Goal: Information Seeking & Learning: Learn about a topic

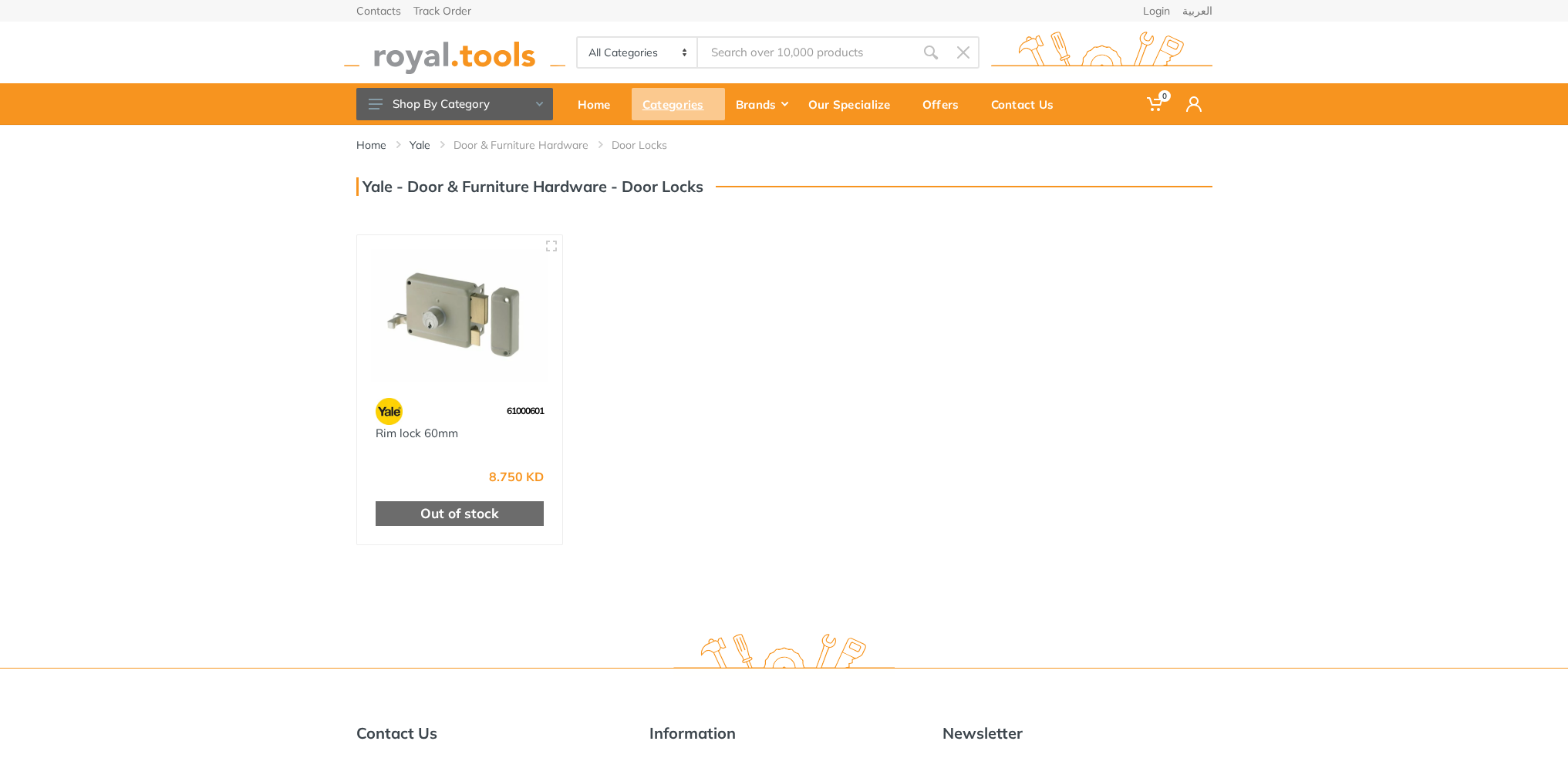
click at [658, 105] on div "Categories" at bounding box center [678, 103] width 93 height 32
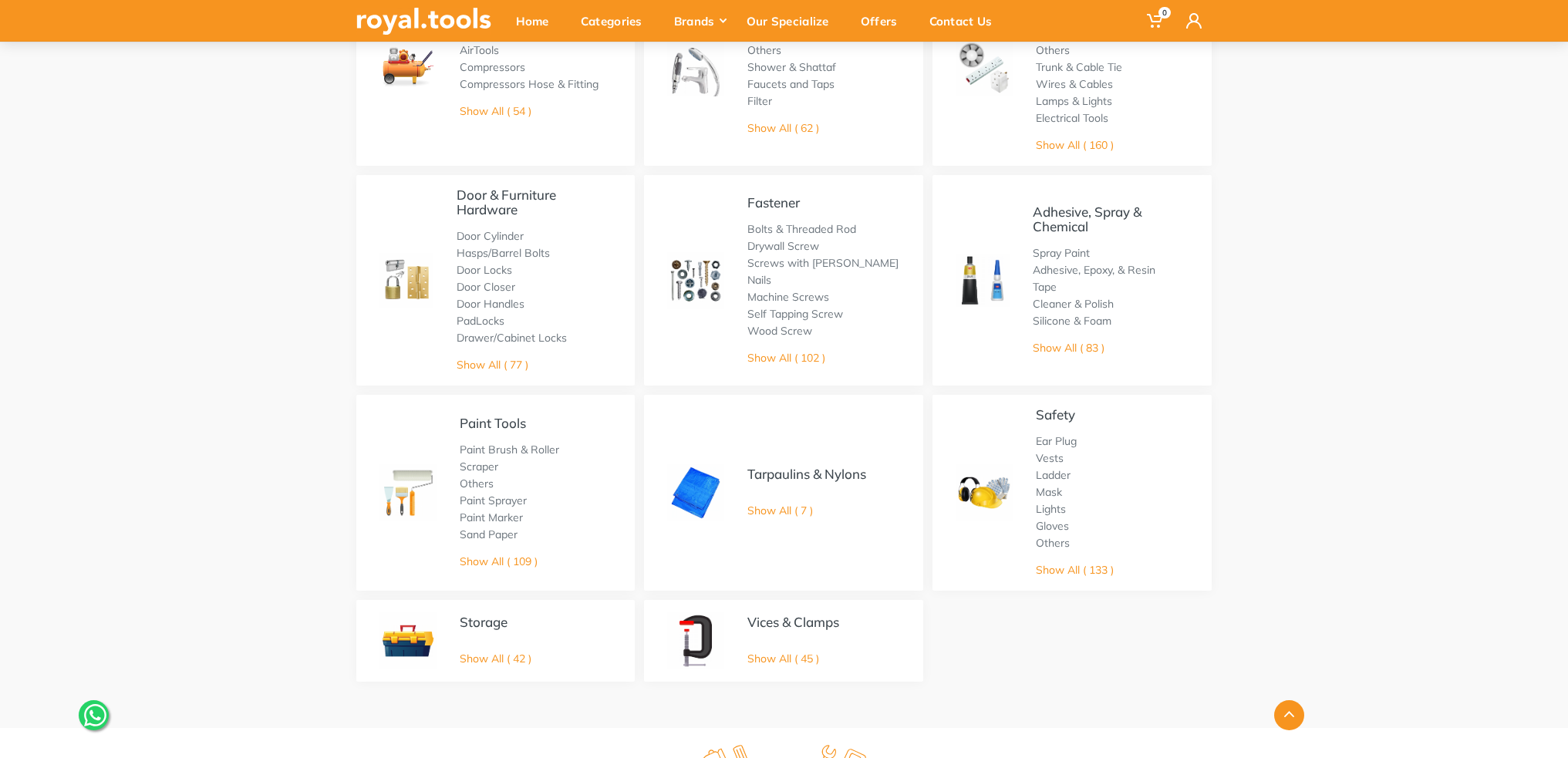
scroll to position [694, 0]
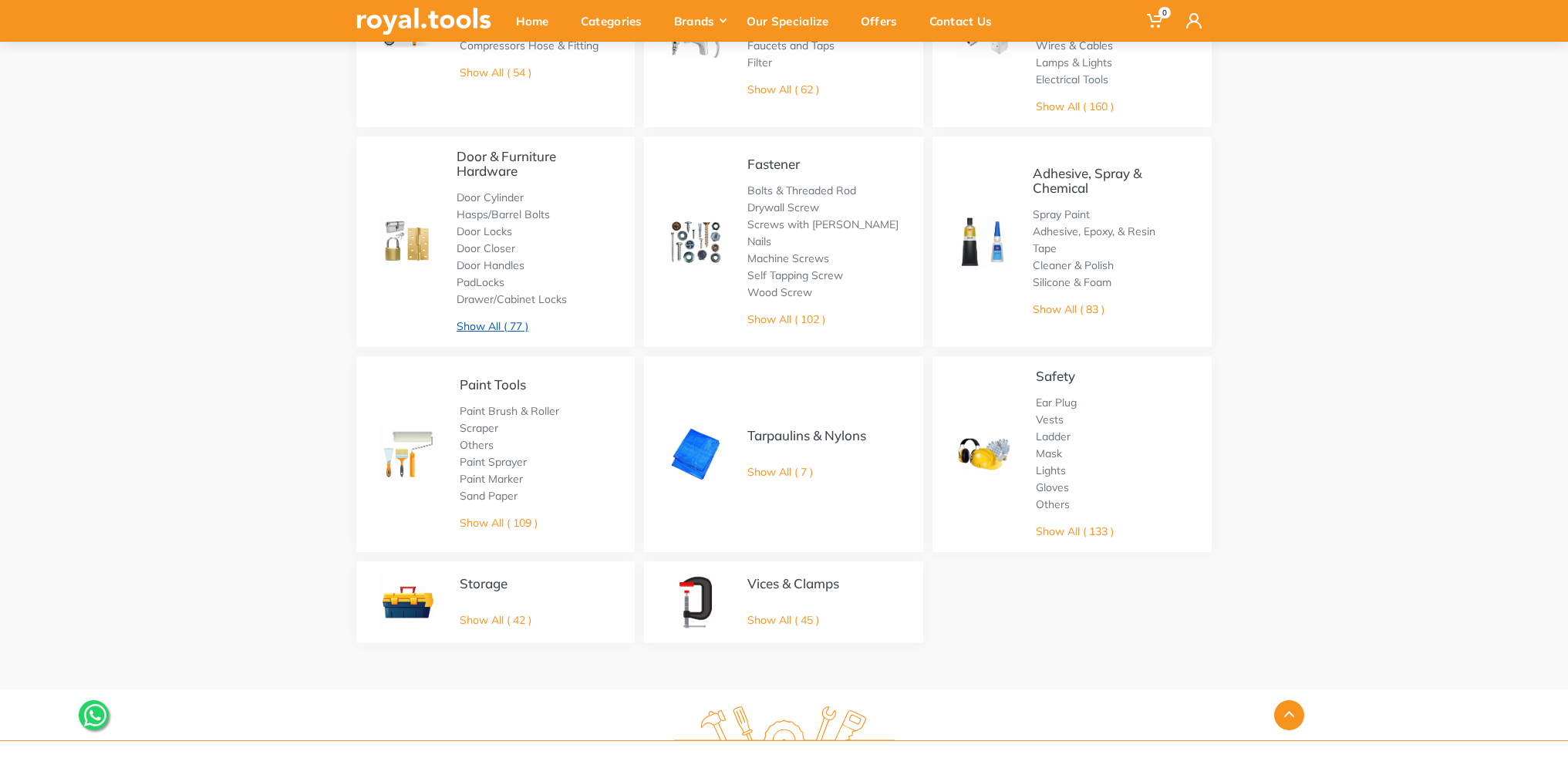
click at [471, 328] on link "Show All ( 77 )" at bounding box center [492, 326] width 72 height 14
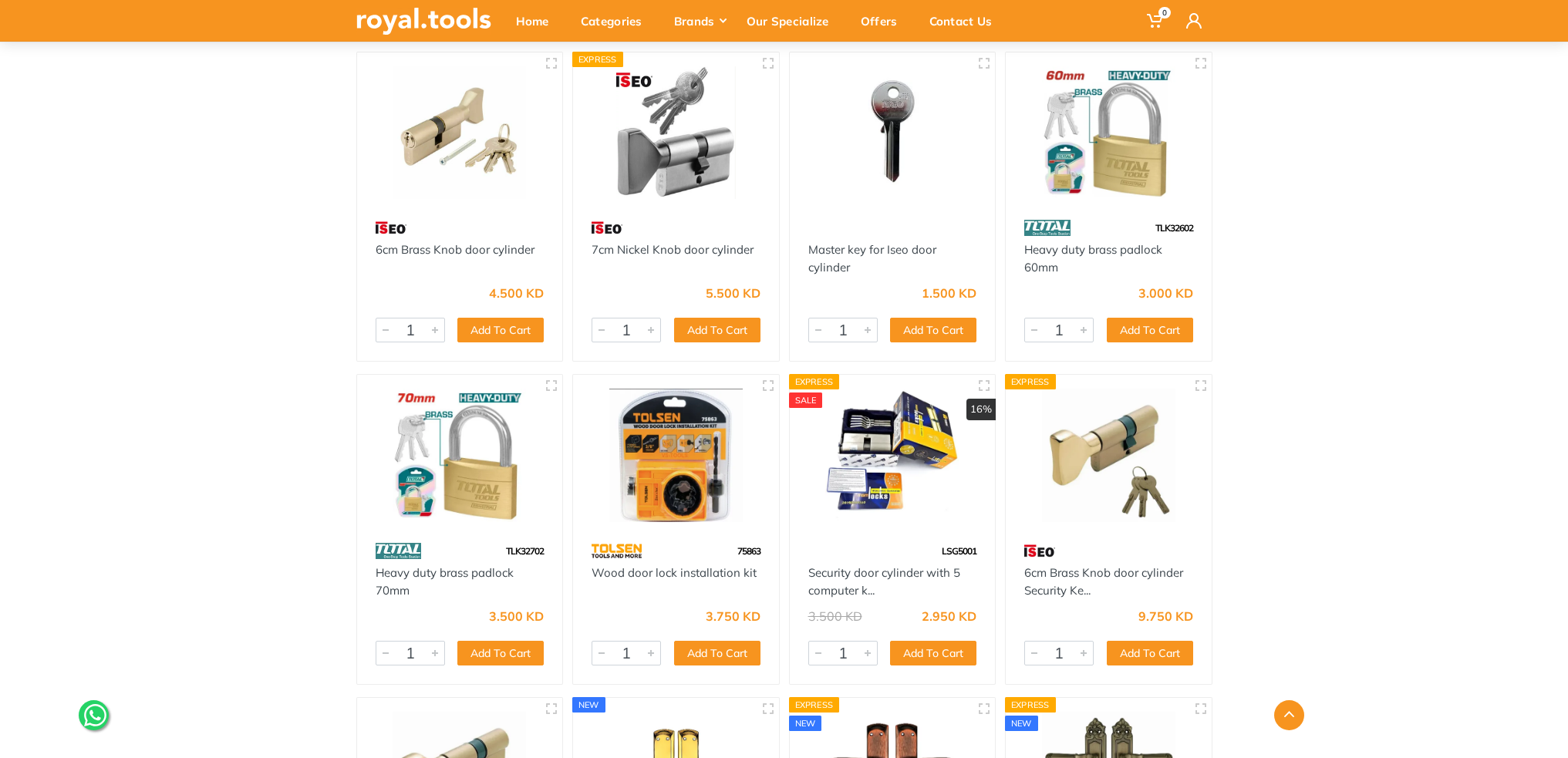
scroll to position [5472, 0]
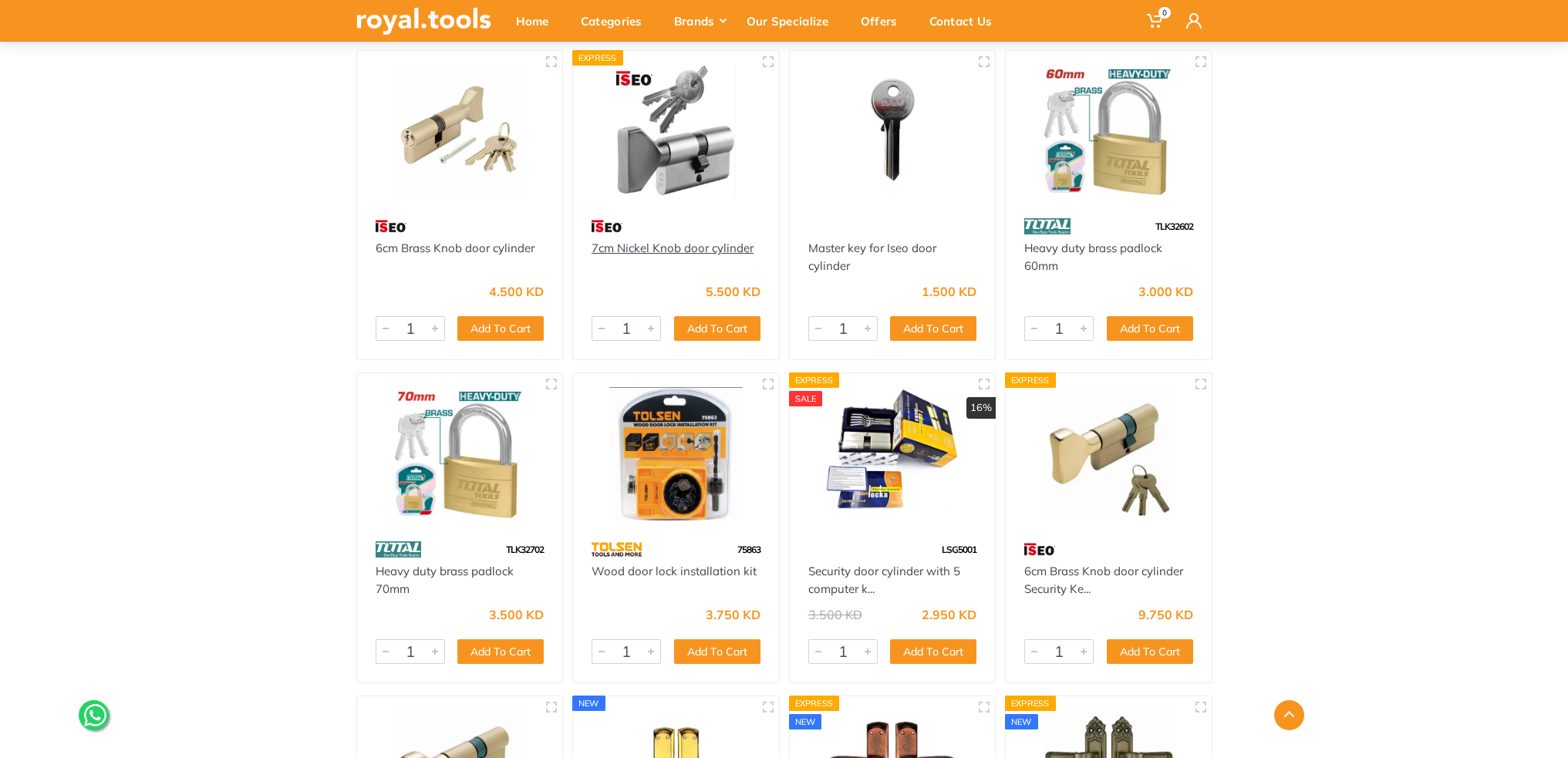
click at [672, 249] on link "7cm Nickel Knob door cylinder" at bounding box center [672, 247] width 162 height 15
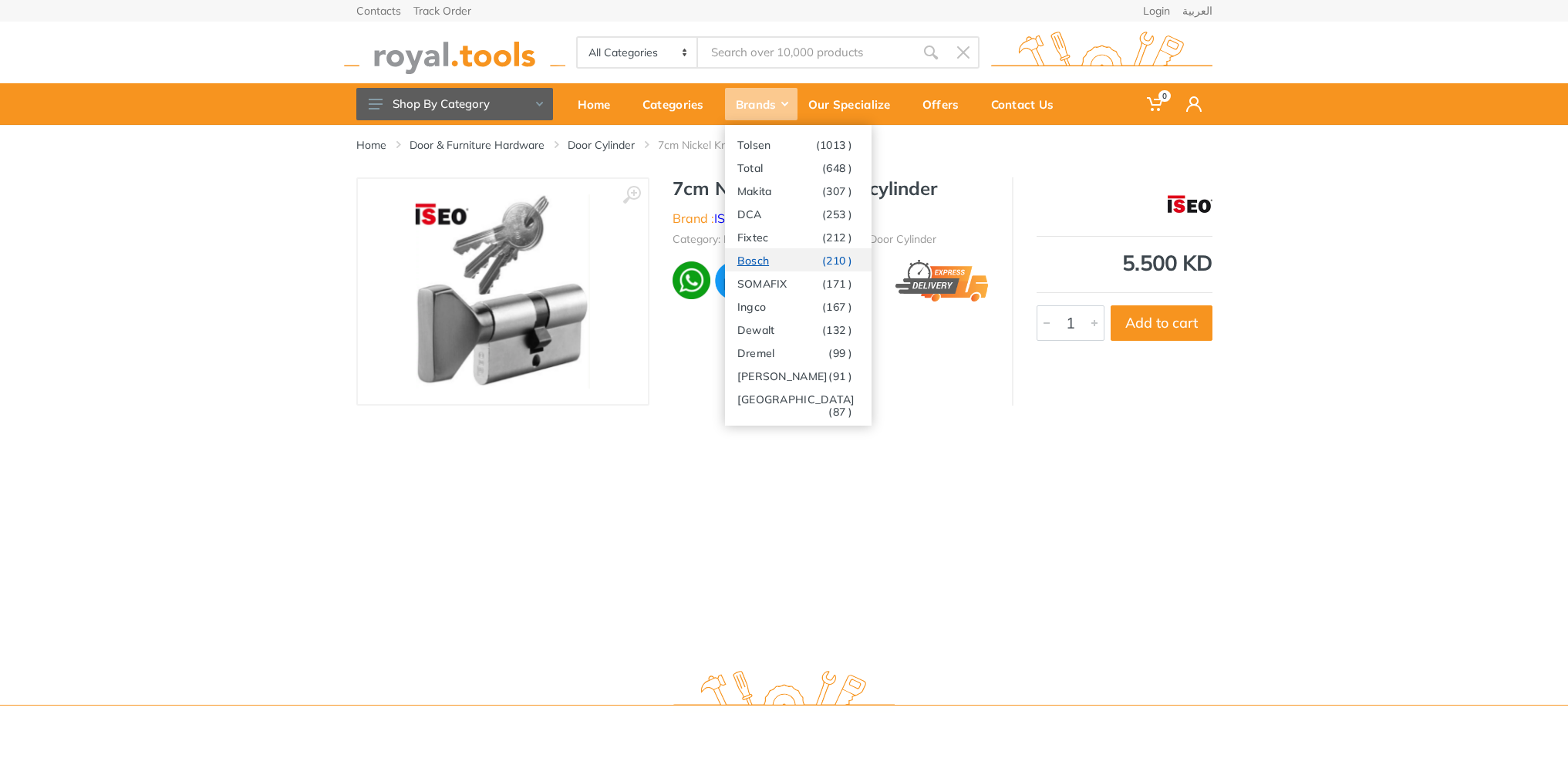
click at [766, 263] on link "Bosch (210 )" at bounding box center [797, 260] width 147 height 23
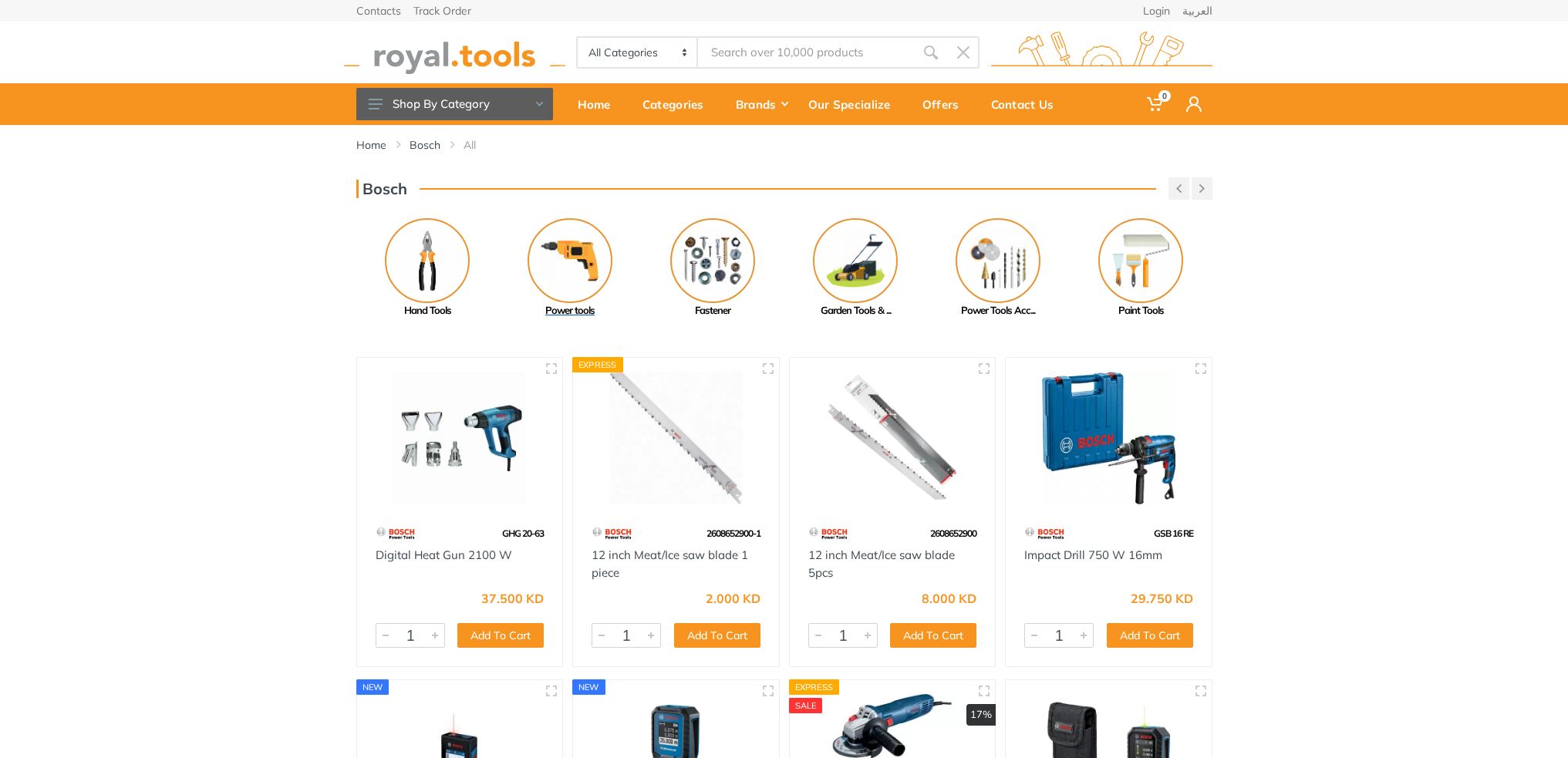
click at [588, 313] on div "Power tools" at bounding box center [570, 311] width 142 height 16
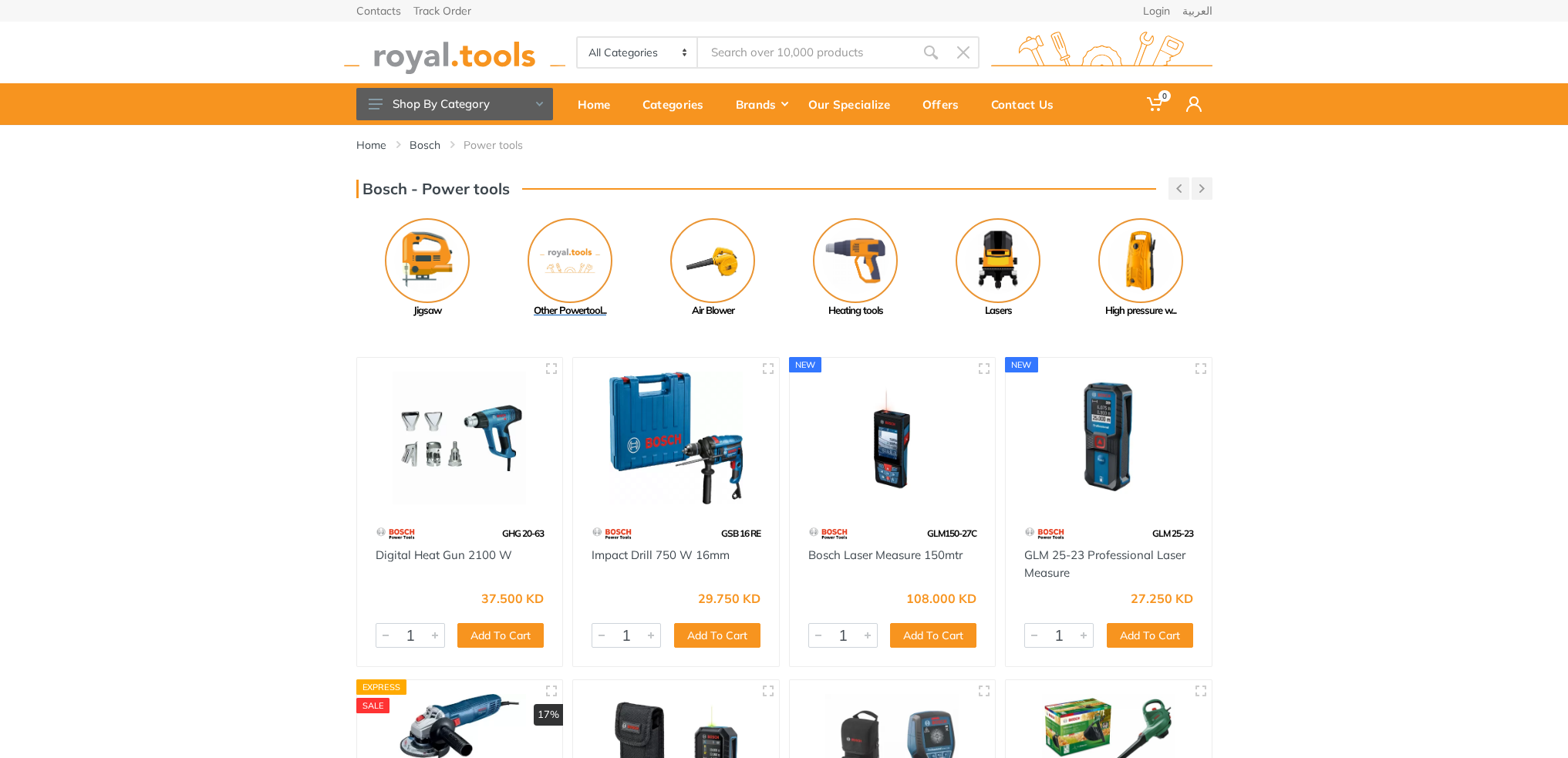
click at [566, 311] on div "Other Powertool..." at bounding box center [570, 311] width 142 height 16
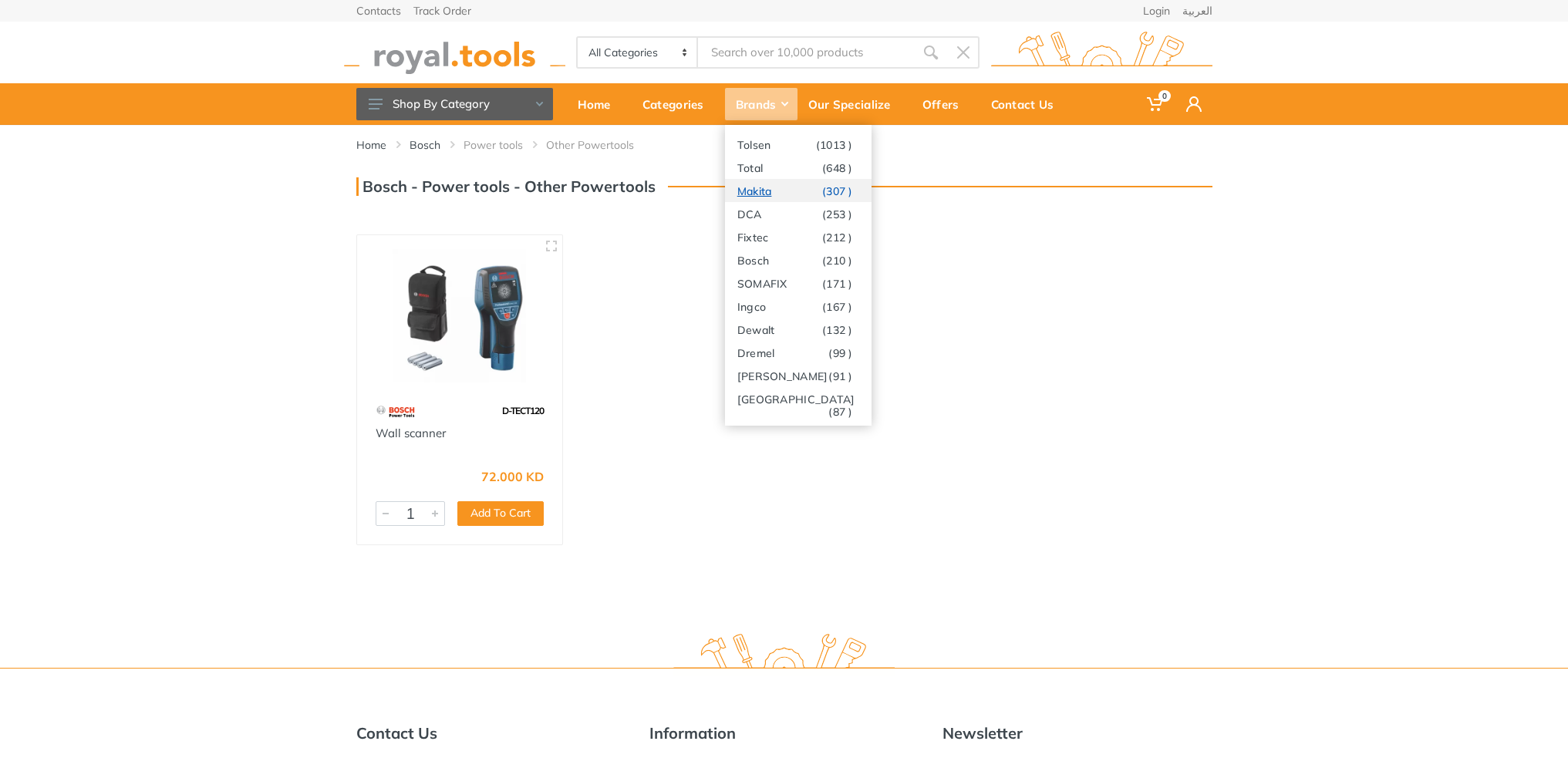
click at [820, 189] on link "Makita (307 )" at bounding box center [797, 190] width 147 height 23
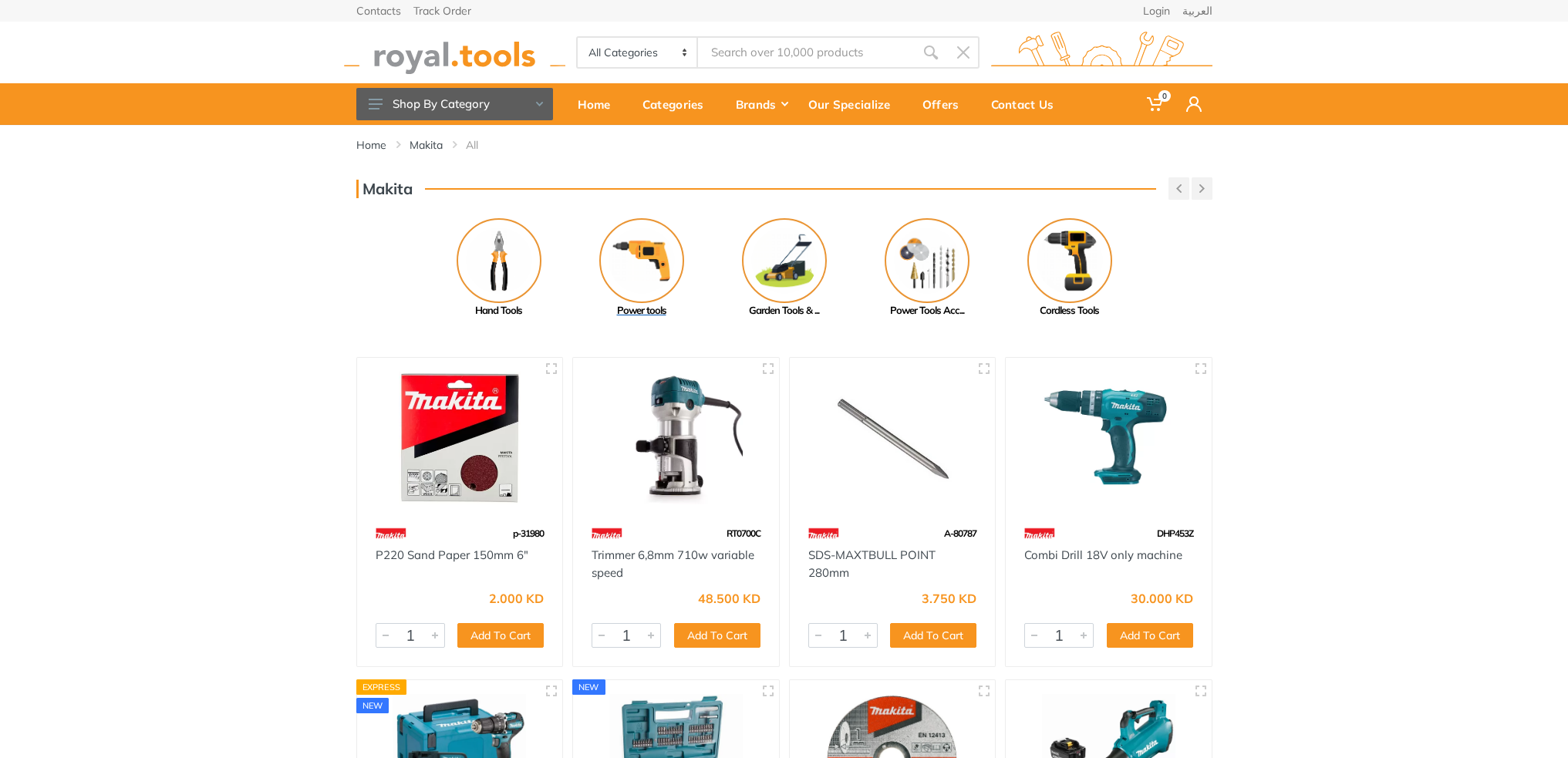
click at [637, 317] on div "Power tools" at bounding box center [641, 311] width 142 height 16
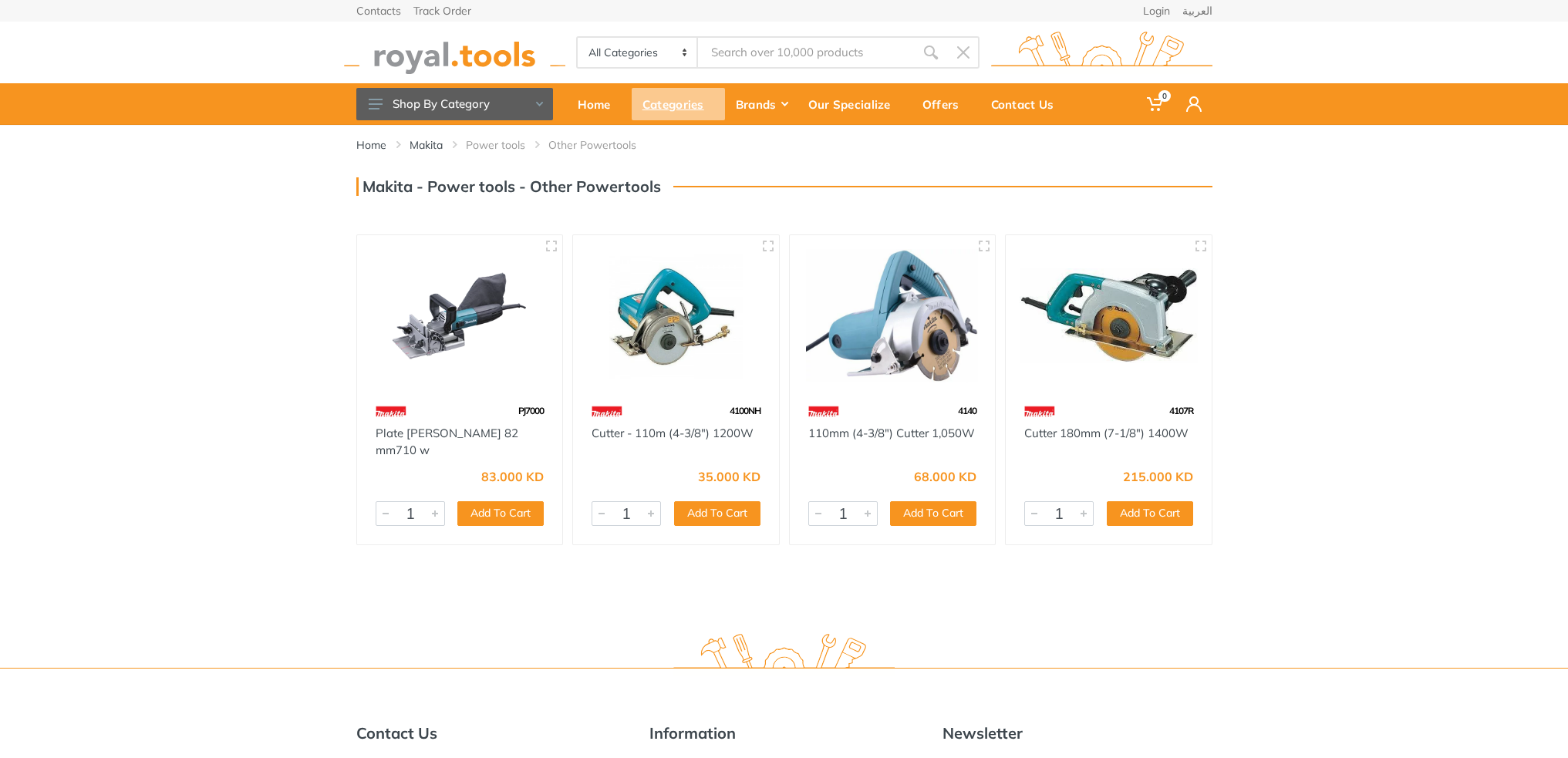
click at [673, 108] on div "Categories" at bounding box center [678, 103] width 93 height 32
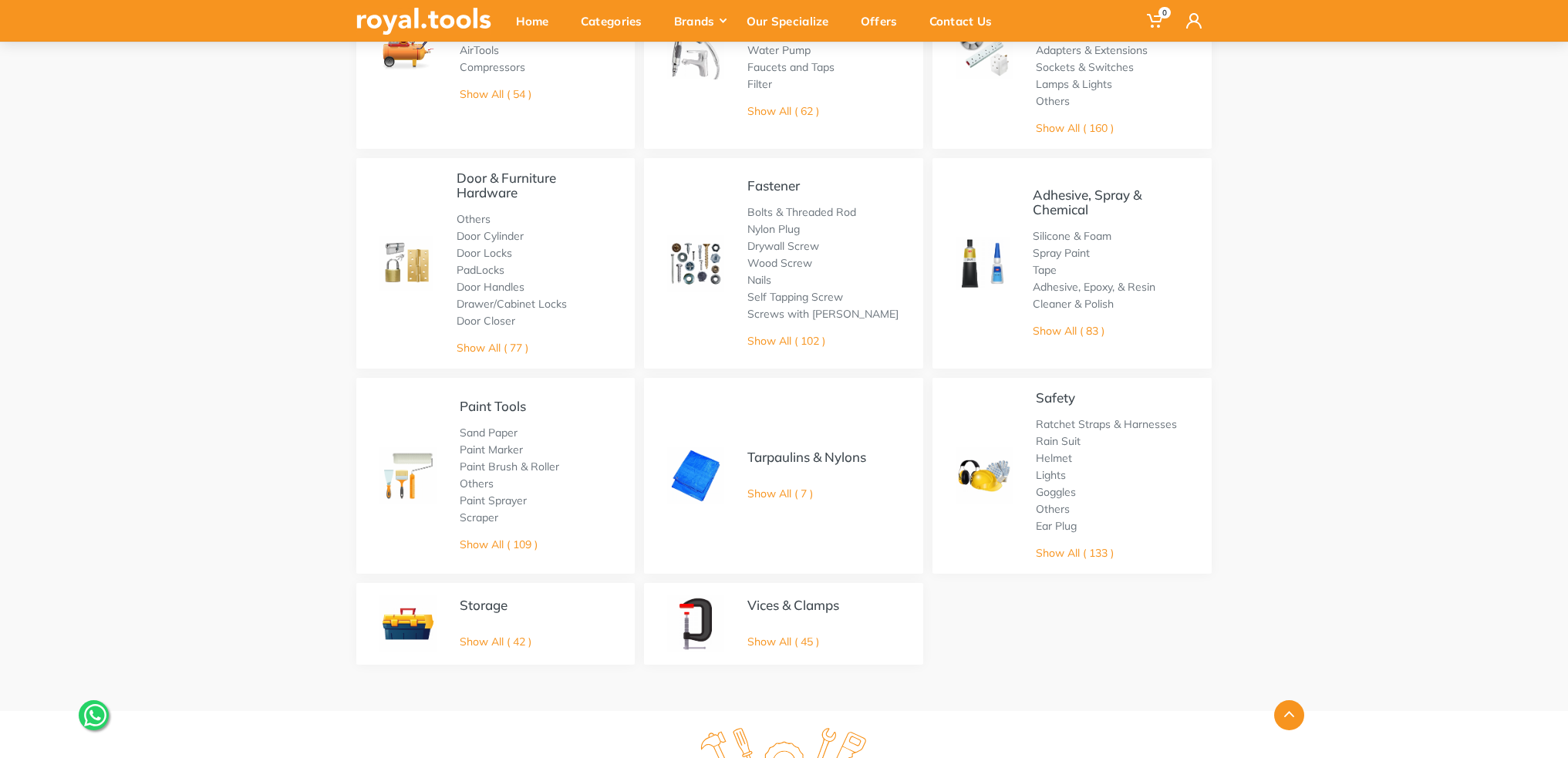
scroll to position [694, 0]
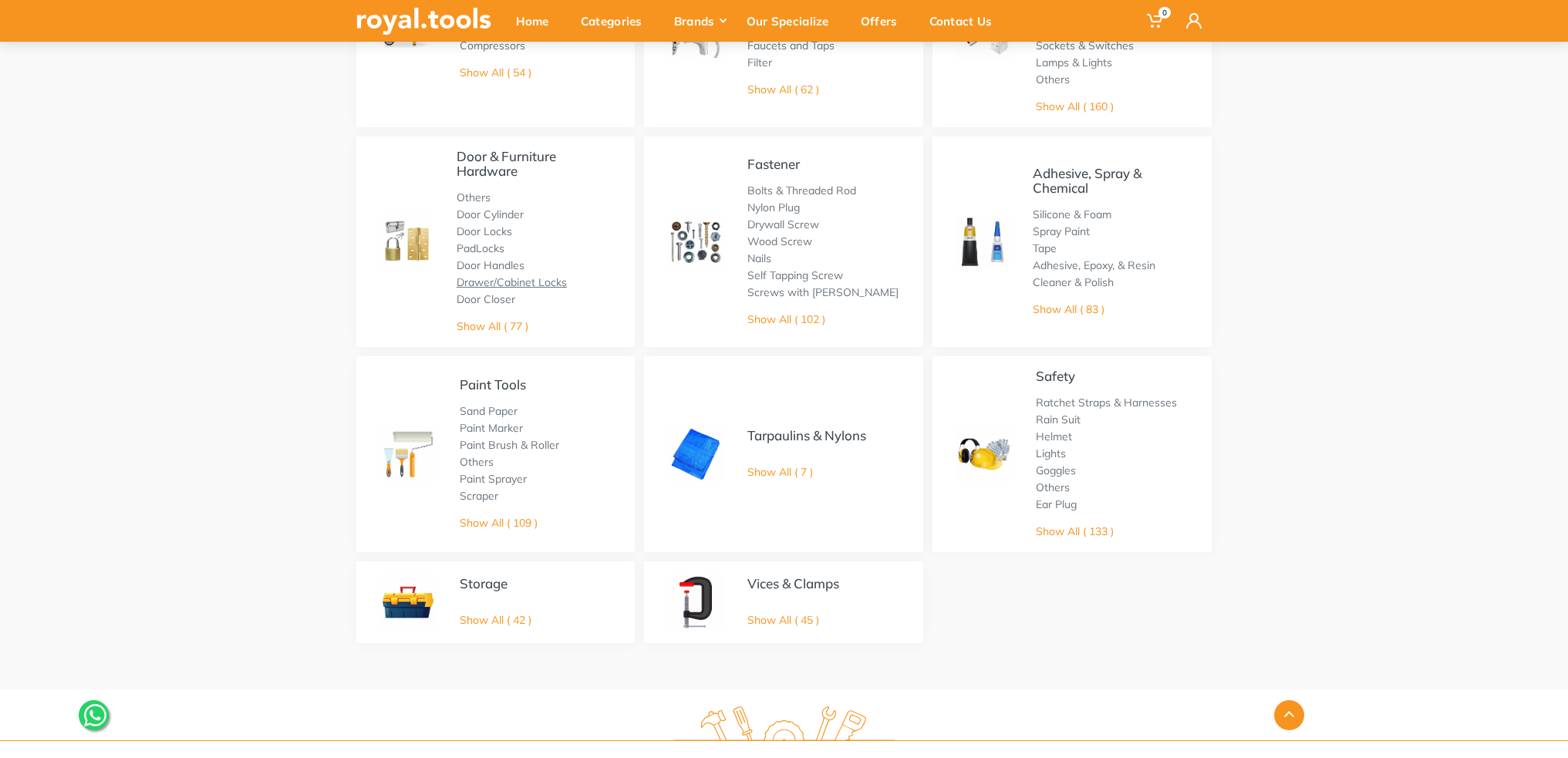
click at [512, 278] on link "Drawer/Cabinet Locks" at bounding box center [511, 282] width 110 height 14
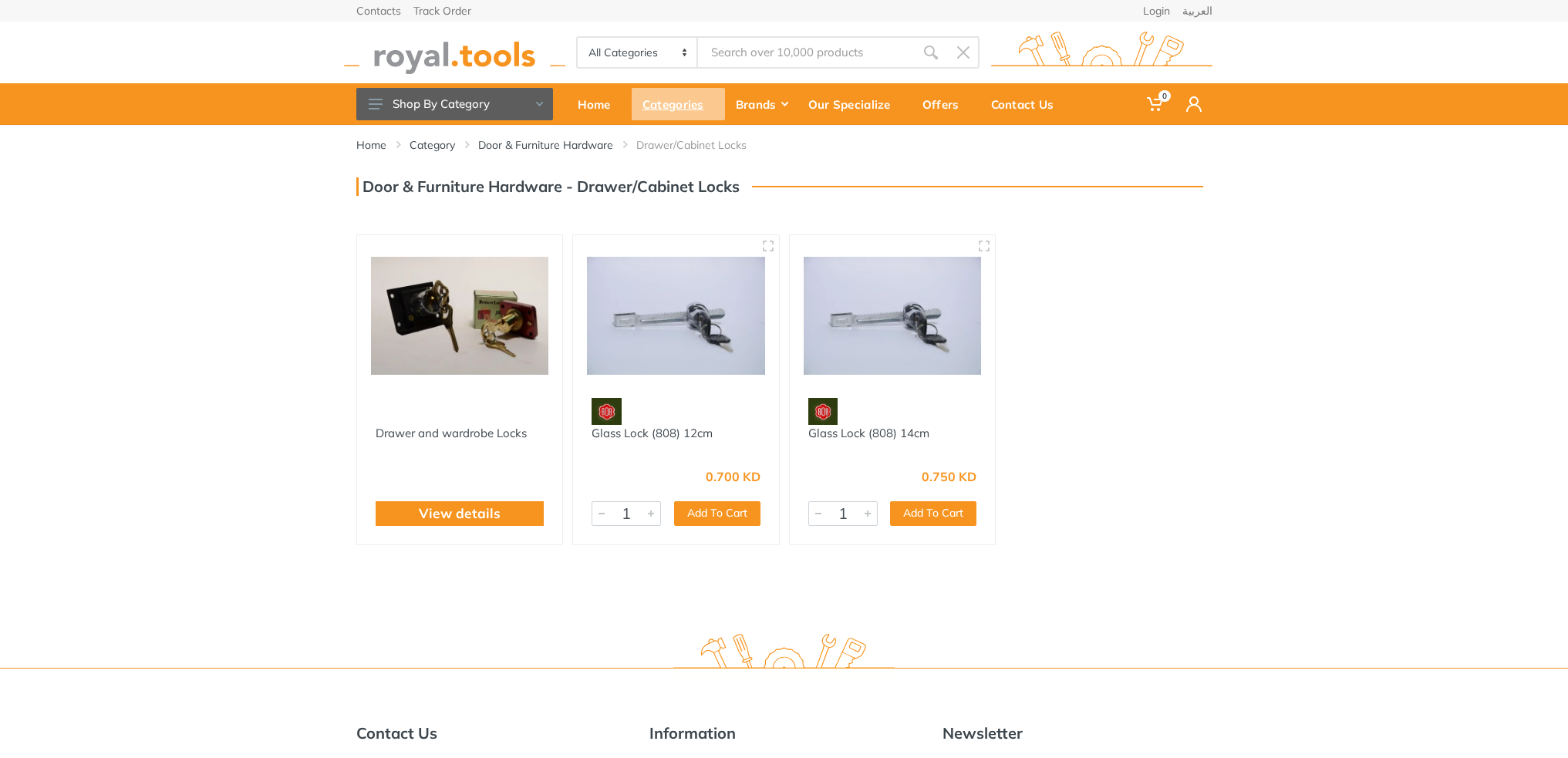
click at [658, 104] on div "Categories" at bounding box center [678, 103] width 93 height 32
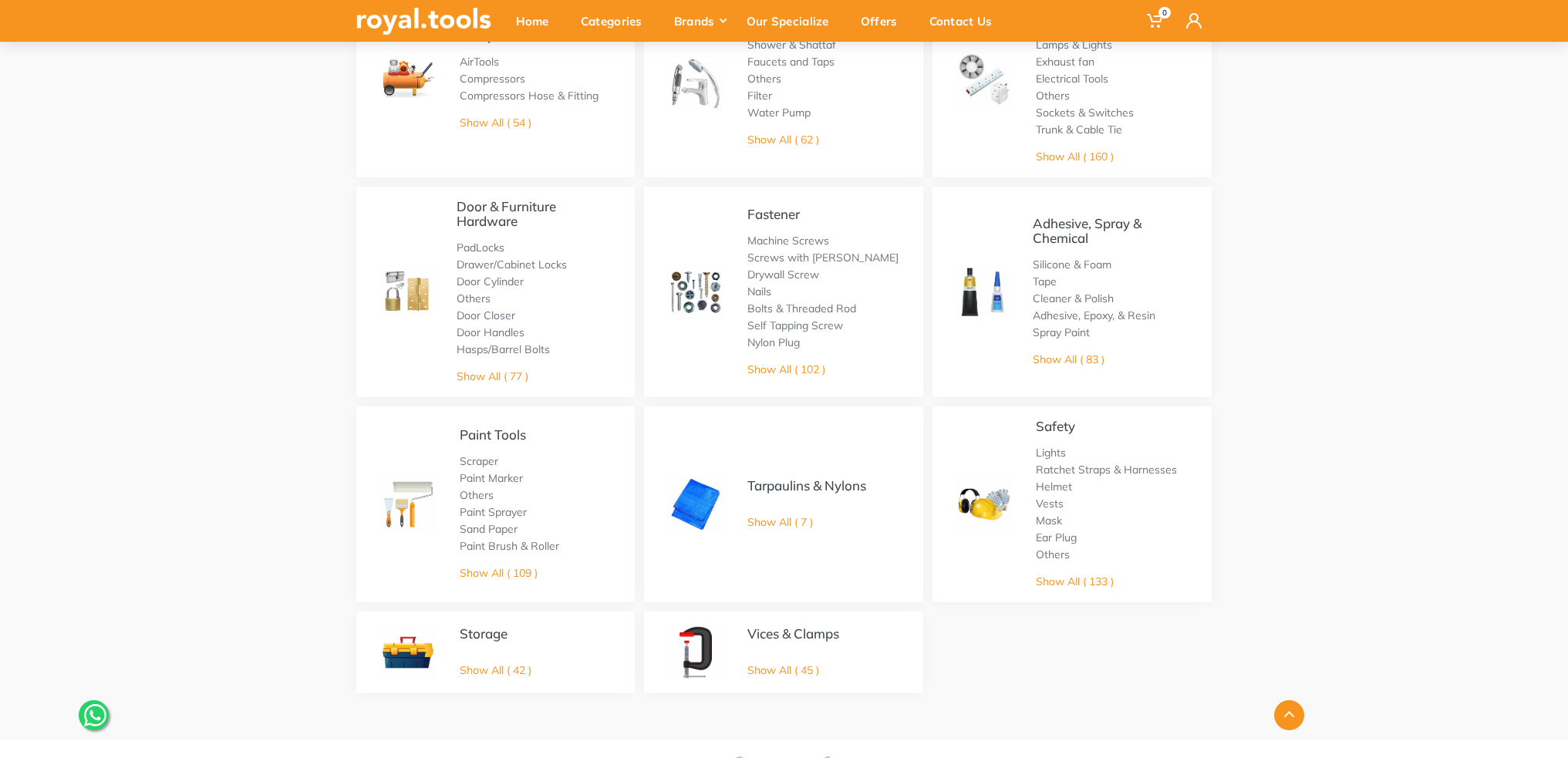
scroll to position [616, 0]
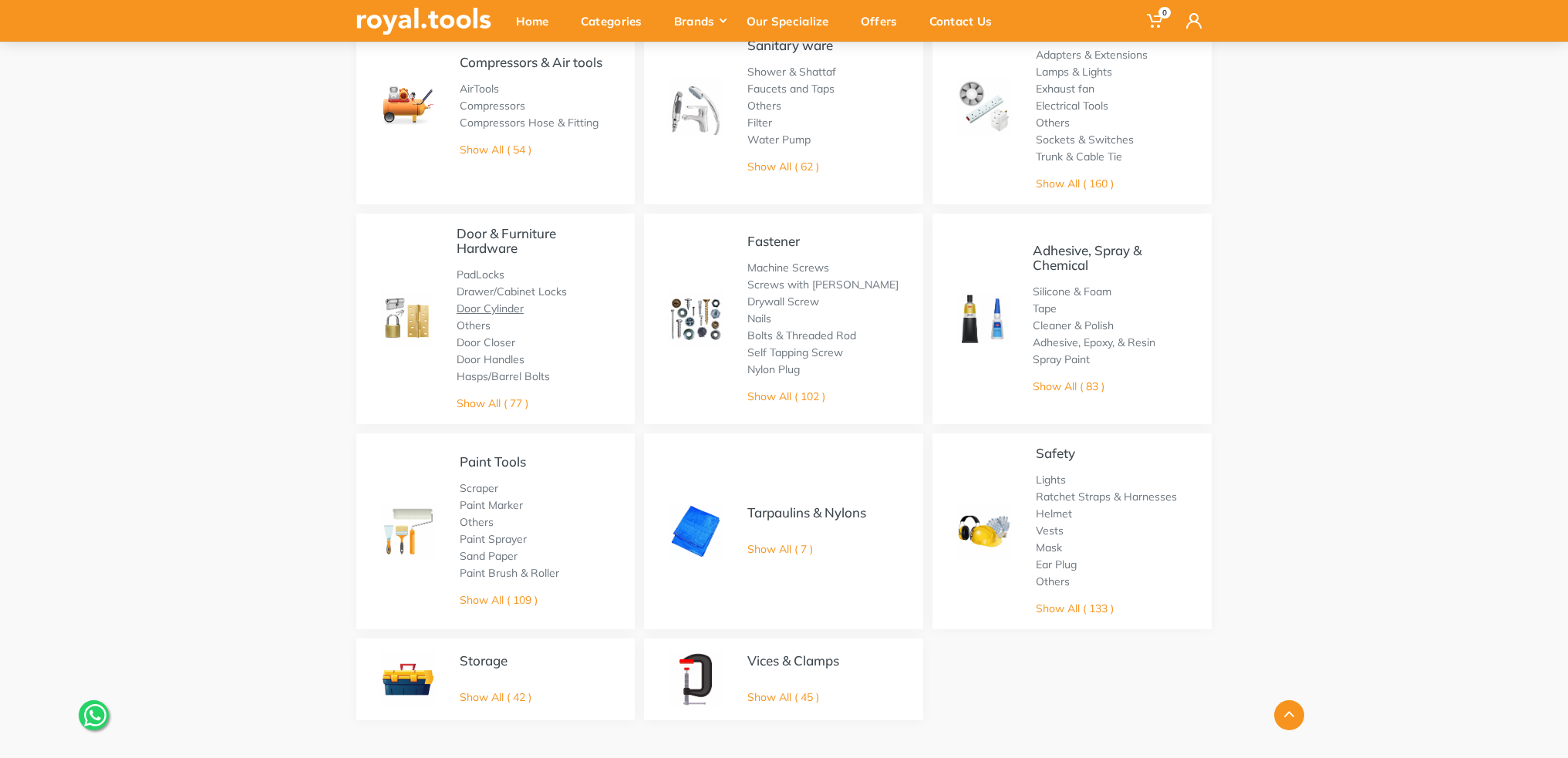
click at [513, 311] on link "Door Cylinder" at bounding box center [489, 308] width 67 height 14
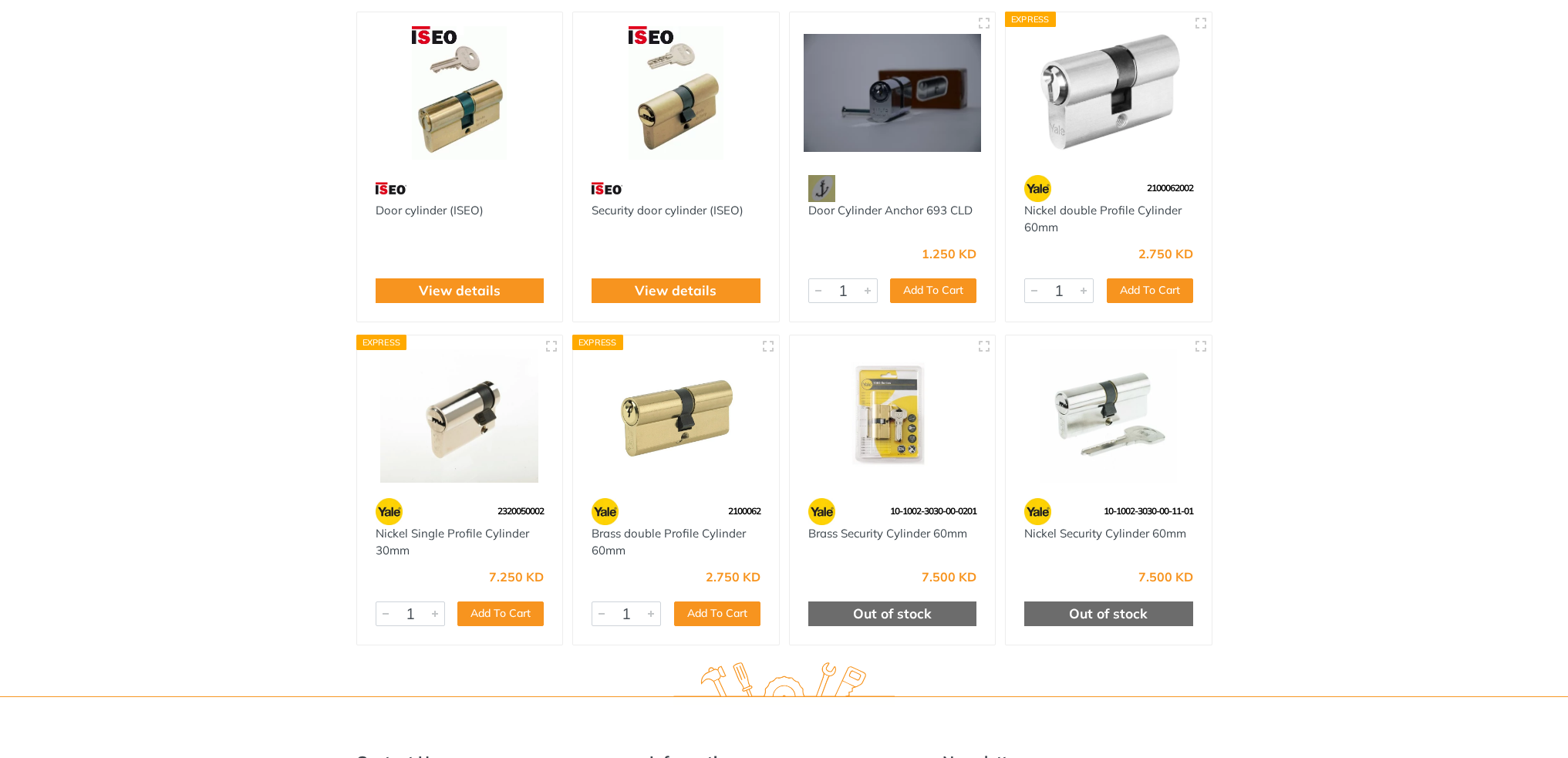
scroll to position [231, 0]
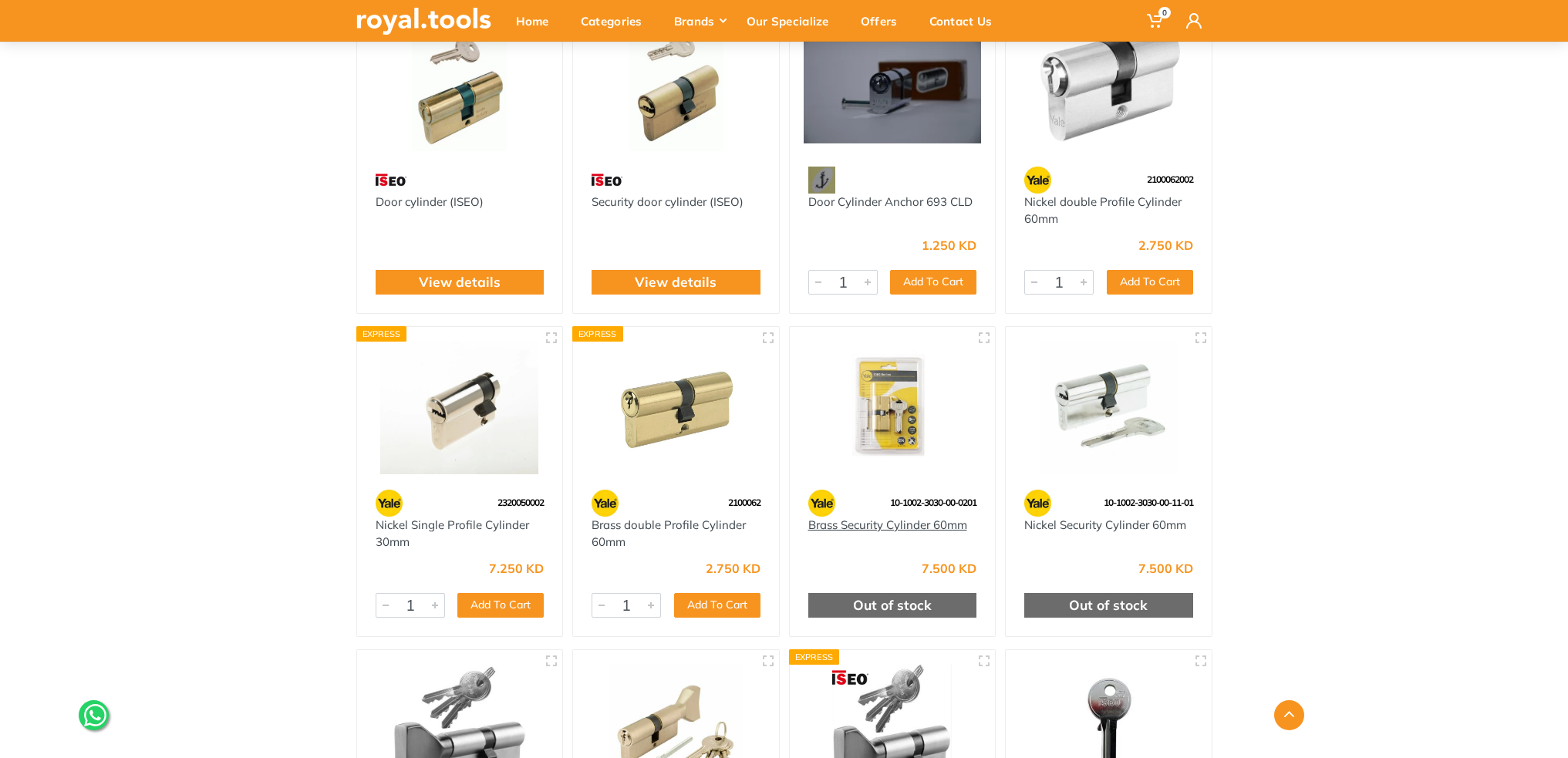
click at [841, 524] on link "Brass Security Cylinder 60mm" at bounding box center [887, 524] width 159 height 15
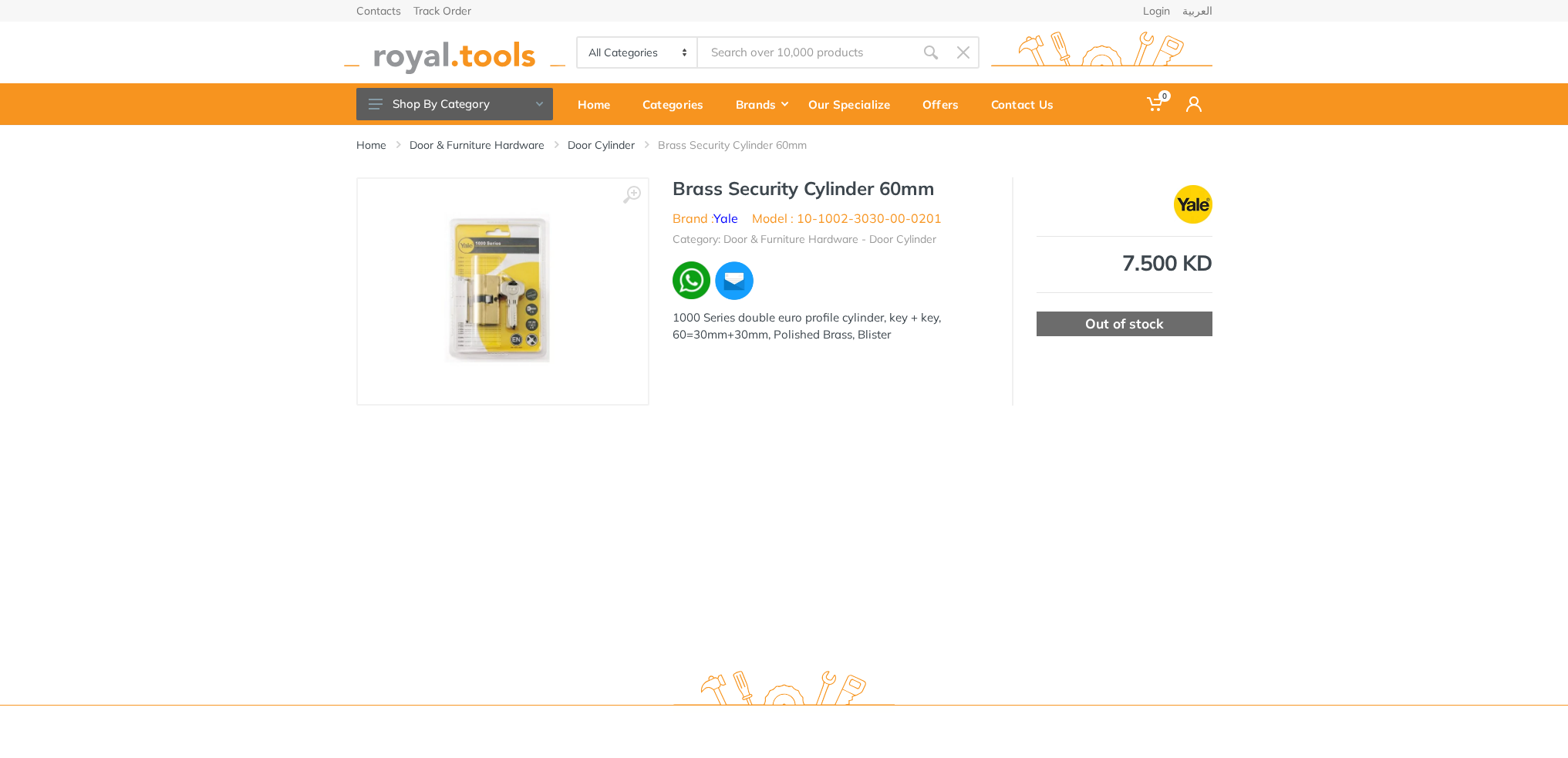
click at [509, 314] on img at bounding box center [503, 292] width 179 height 194
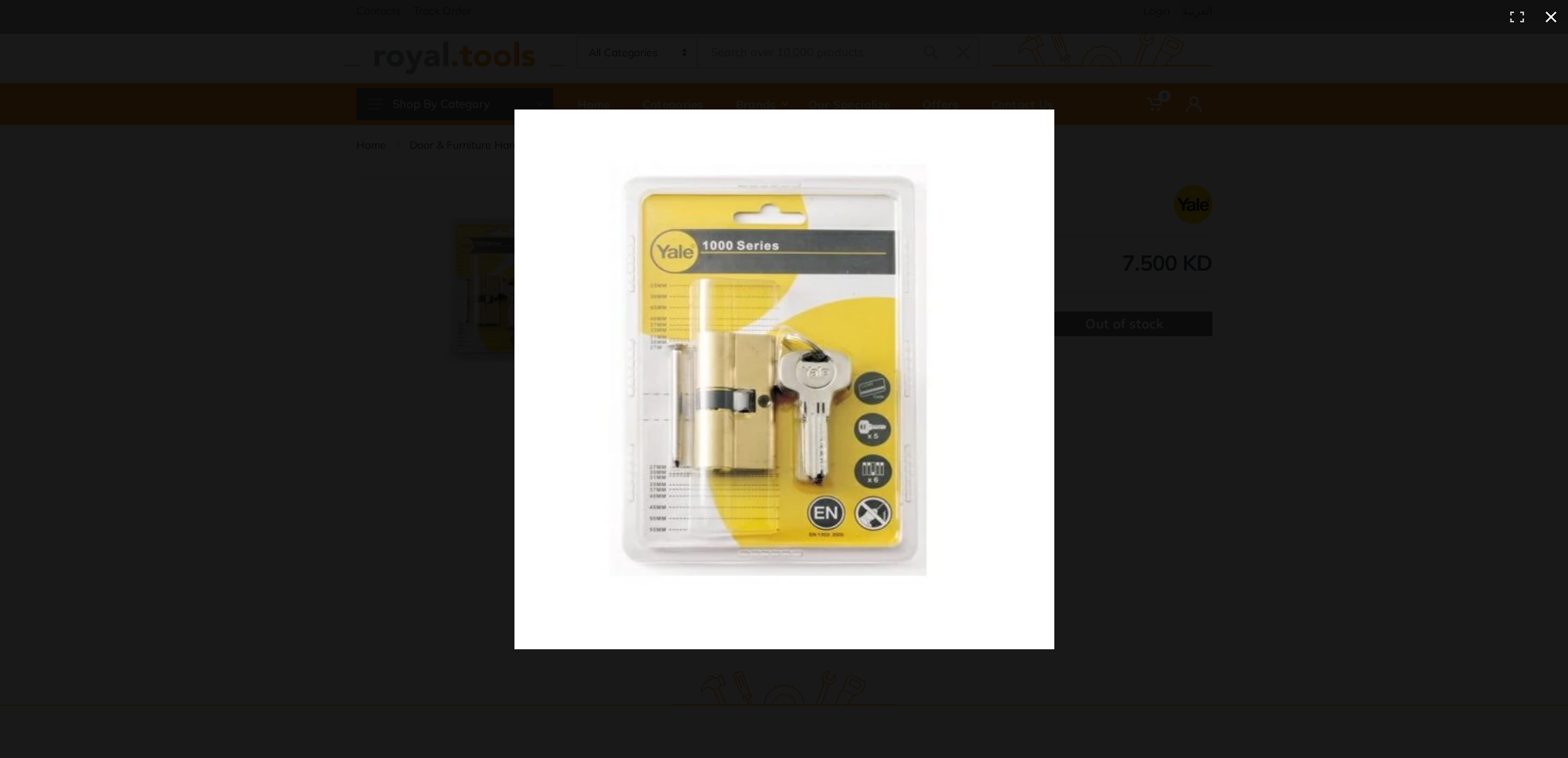
click at [1551, 16] on button at bounding box center [1551, 16] width 34 height 34
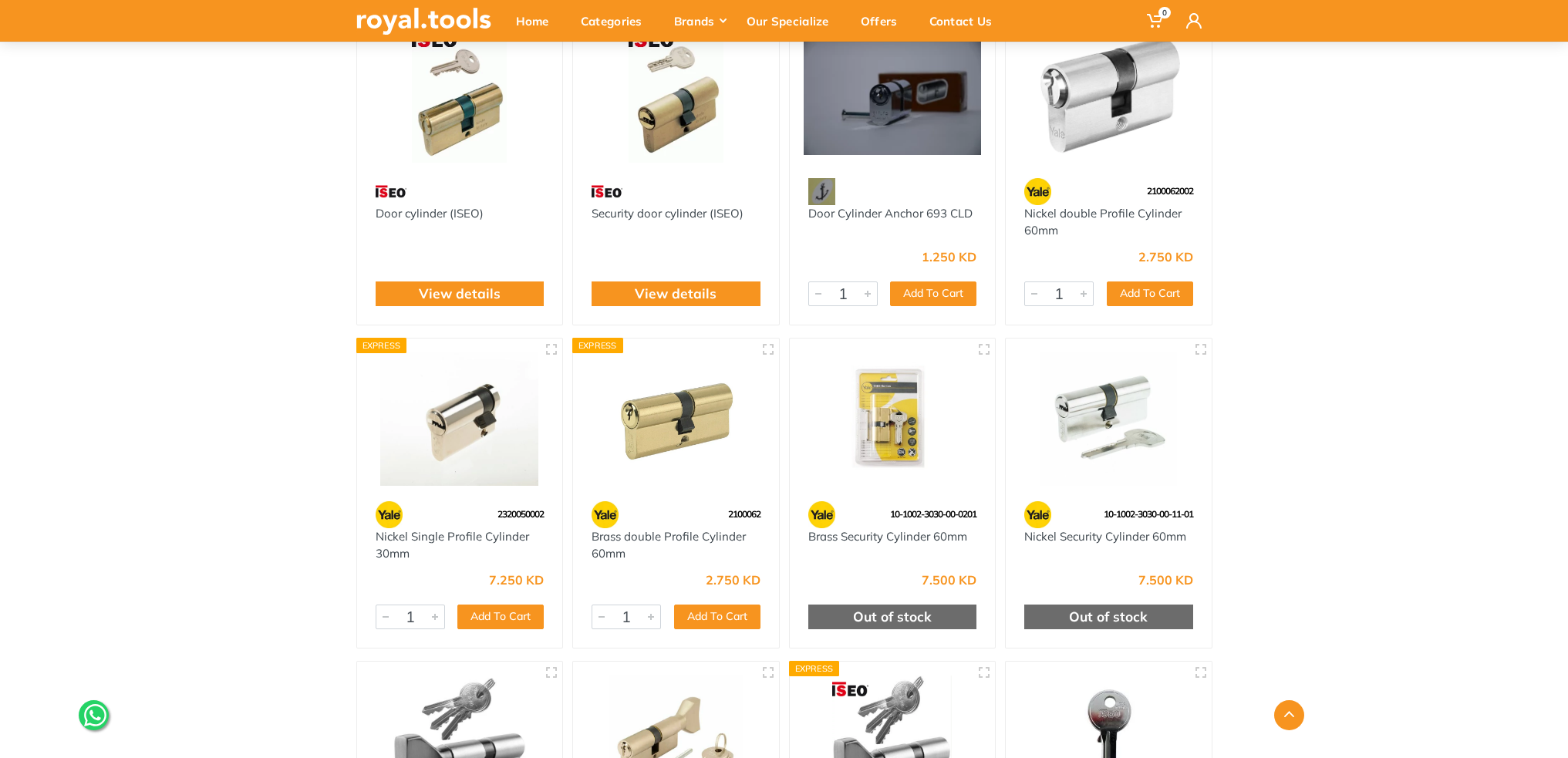
scroll to position [153, 0]
